Goal: Find specific page/section: Find specific page/section

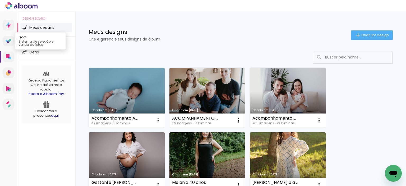
click at [6, 45] on link "Proof Sistema de seleção e venda de fotos" at bounding box center [8, 41] width 11 height 11
